Goal: Transaction & Acquisition: Purchase product/service

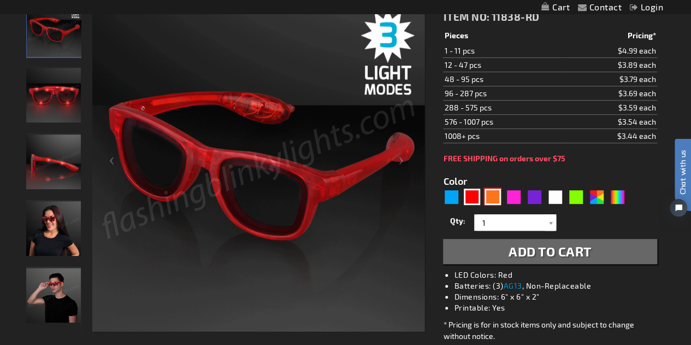
click at [493, 195] on div "Orange" at bounding box center [492, 196] width 16 height 16
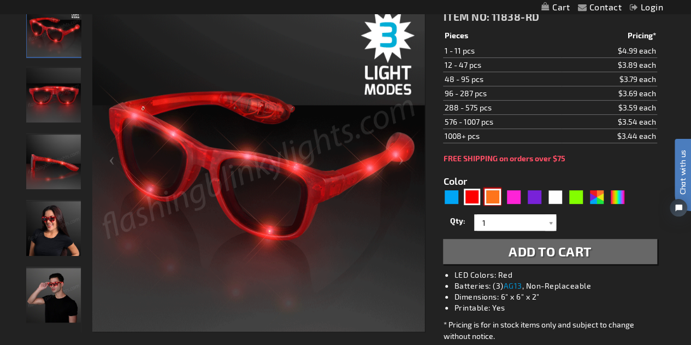
type input "5637"
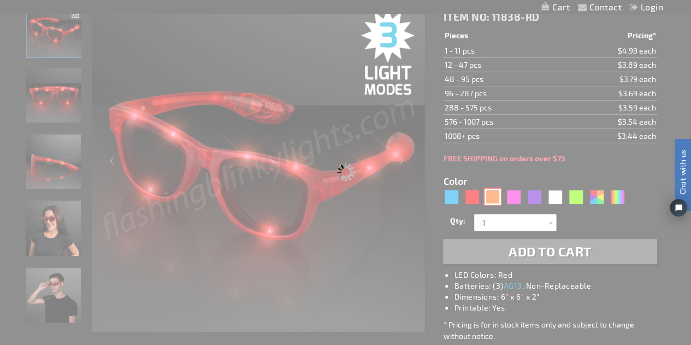
type input "11838-OR"
type input "Customize - Cool Shades Orange LED Sunglasses - ITEM NO: 11838-OR"
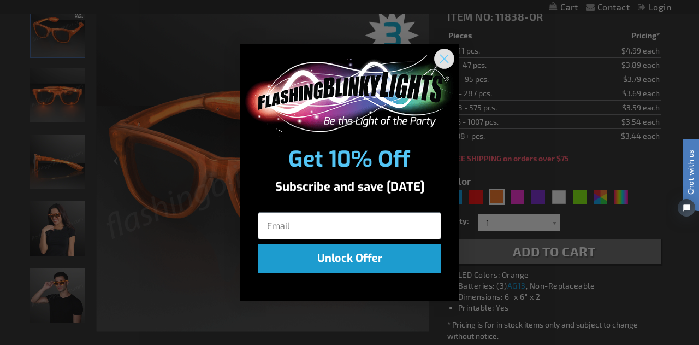
click at [452, 58] on circle "Close dialog" at bounding box center [444, 59] width 18 height 18
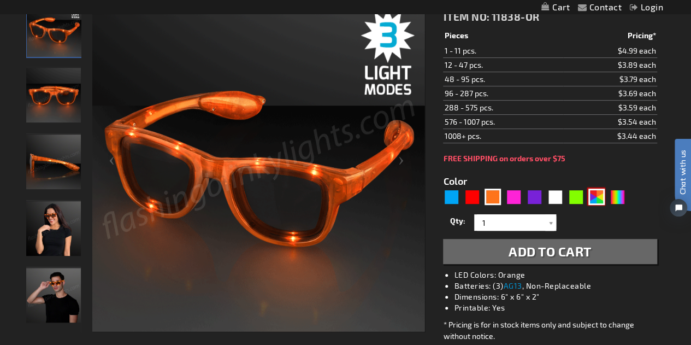
click at [595, 195] on div "AST" at bounding box center [596, 196] width 16 height 16
type input "5630"
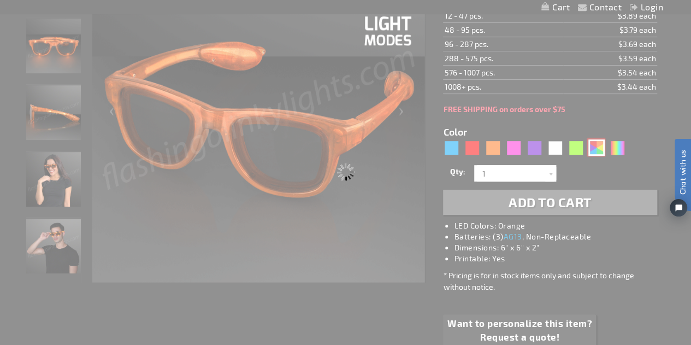
scroll to position [109, 0]
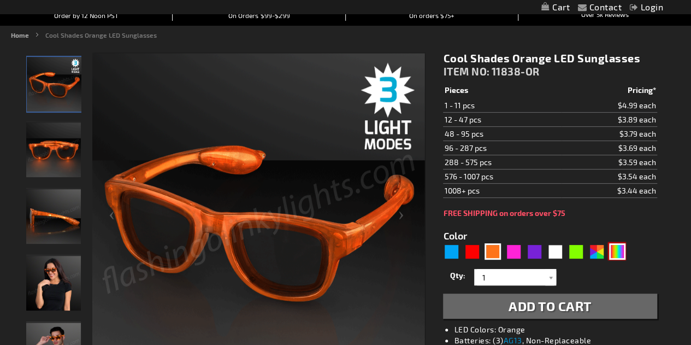
click at [616, 251] on div "Multicolor" at bounding box center [617, 251] width 16 height 16
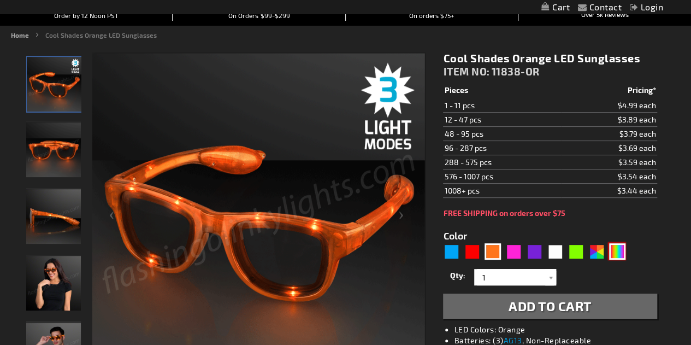
type input "5659"
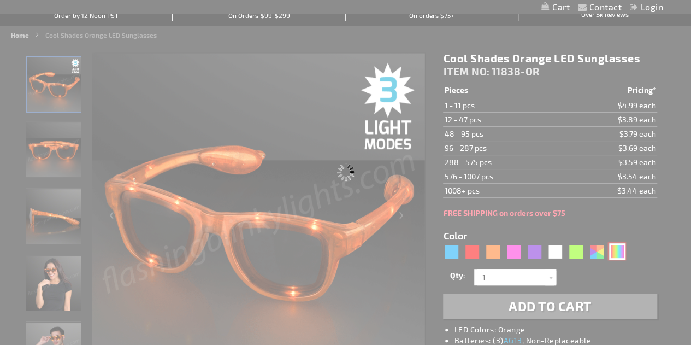
type input "11838-MLT"
type input "Customize - Multicolor Cool Shades LED Party Glasses - ITEM NO: 11838-MLT"
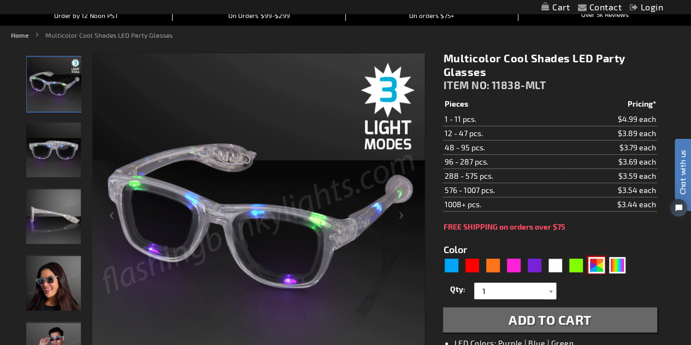
click at [600, 260] on div "AST" at bounding box center [596, 265] width 16 height 16
type input "5630"
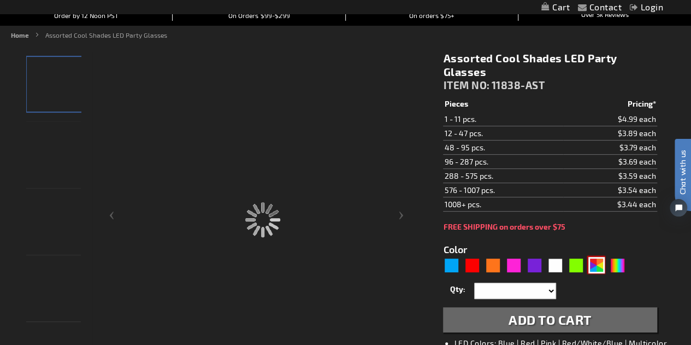
type input "11838-AST"
type input "Customize - Assorted Cool Shades LED Party Glasses - ITEM NO: 11838-AST"
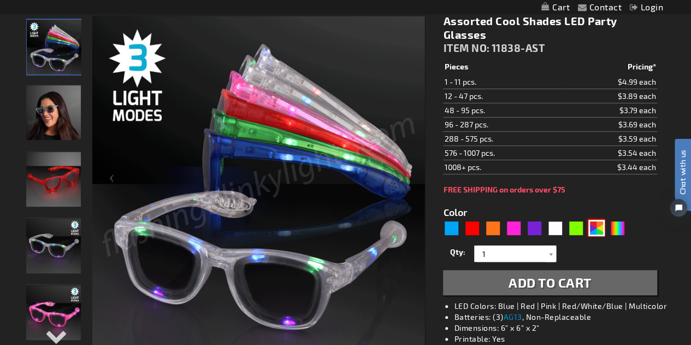
scroll to position [164, 0]
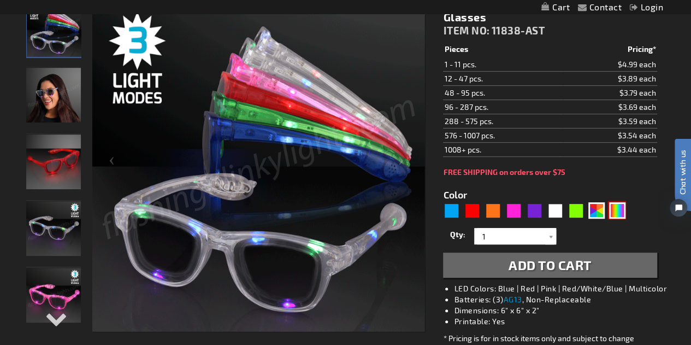
click at [613, 209] on div "Multicolor" at bounding box center [617, 210] width 16 height 16
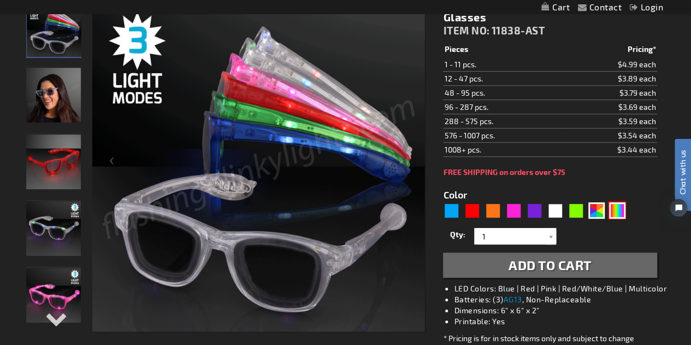
type input "5659"
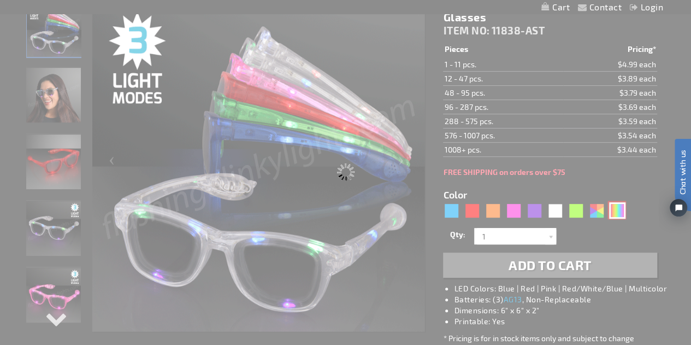
type input "11838-MLT"
type input "Customize - Multicolor Cool Shades LED Party Glasses - ITEM NO: 11838-MLT"
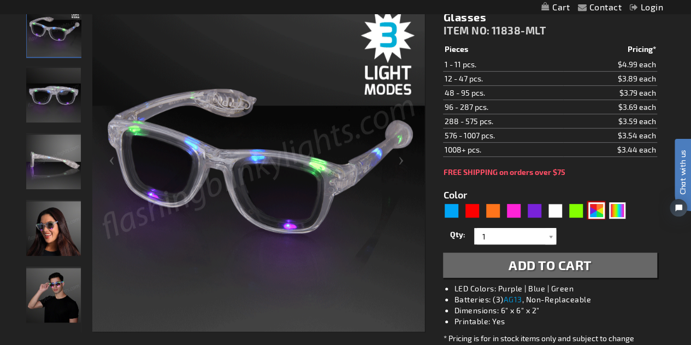
click at [598, 209] on div "AST" at bounding box center [596, 210] width 16 height 16
type input "5630"
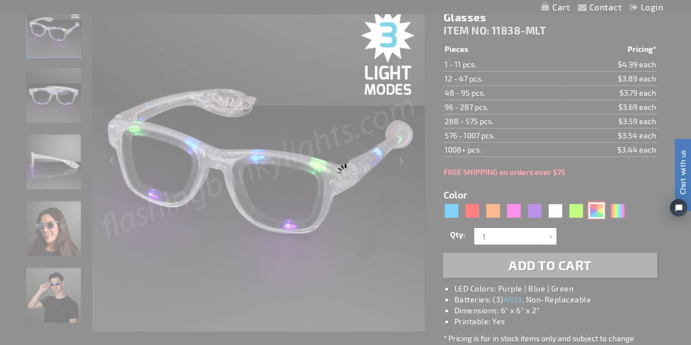
type input "11838-AST"
type input "Customize - Assorted Cool Shades LED Party Glasses - ITEM NO: 11838-AST"
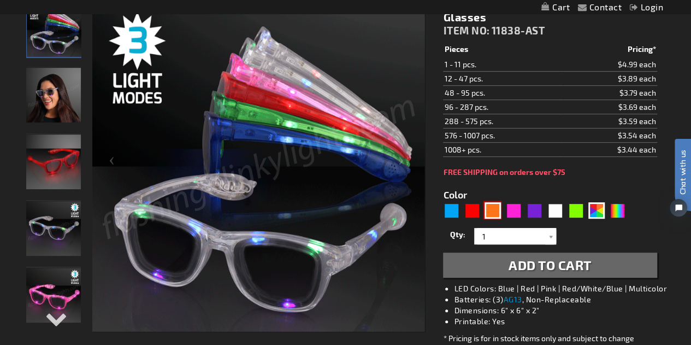
click at [498, 211] on div "Orange" at bounding box center [492, 210] width 16 height 16
type input "5637"
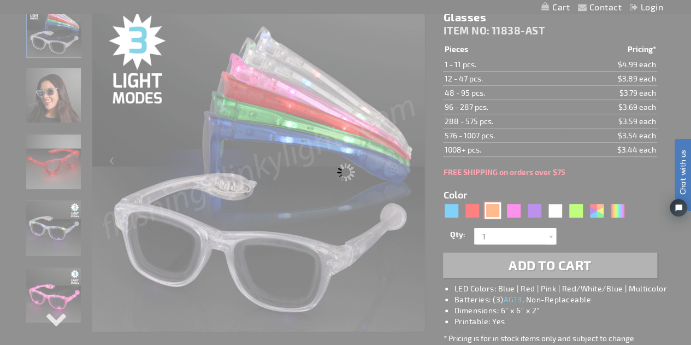
type input "11838-OR"
type input "Customize - Cool Shades Orange LED Sunglasses - ITEM NO: 11838-OR"
